Goal: Task Accomplishment & Management: Complete application form

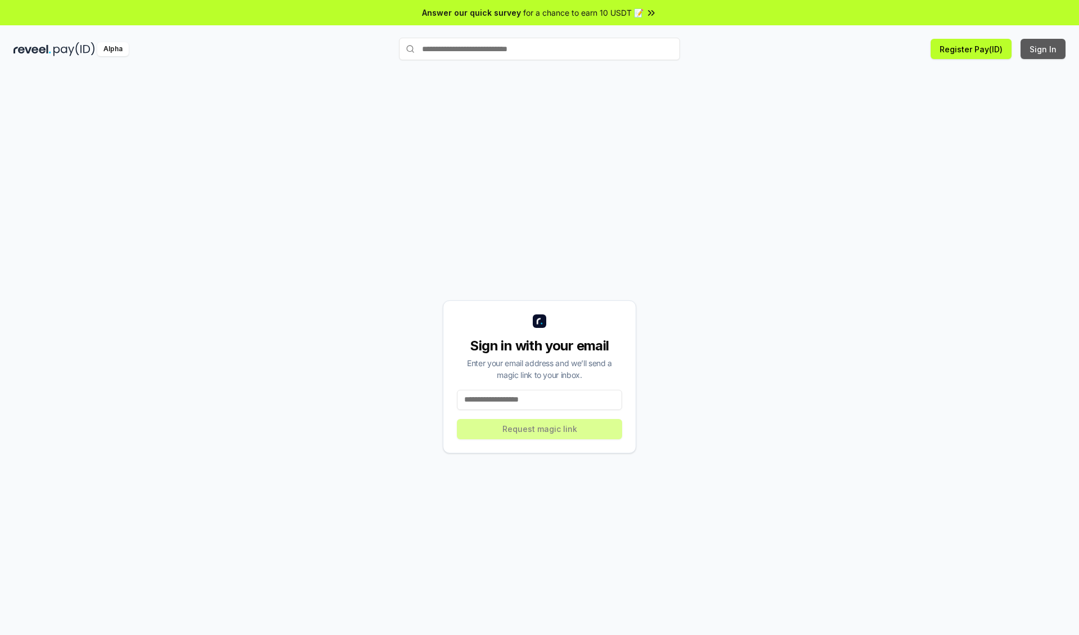
click at [1044, 49] on button "Sign In" at bounding box center [1043, 49] width 45 height 20
type input "**********"
click at [540, 428] on button "Request magic link" at bounding box center [539, 429] width 165 height 20
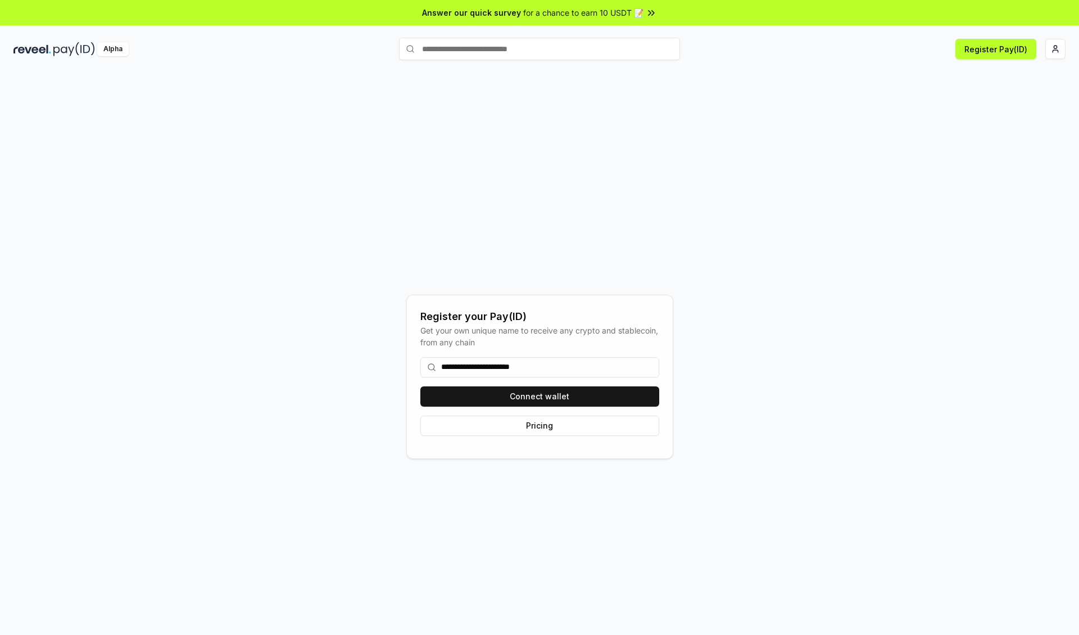
type input "**********"
